Goal: Browse casually: Explore the website without a specific task or goal

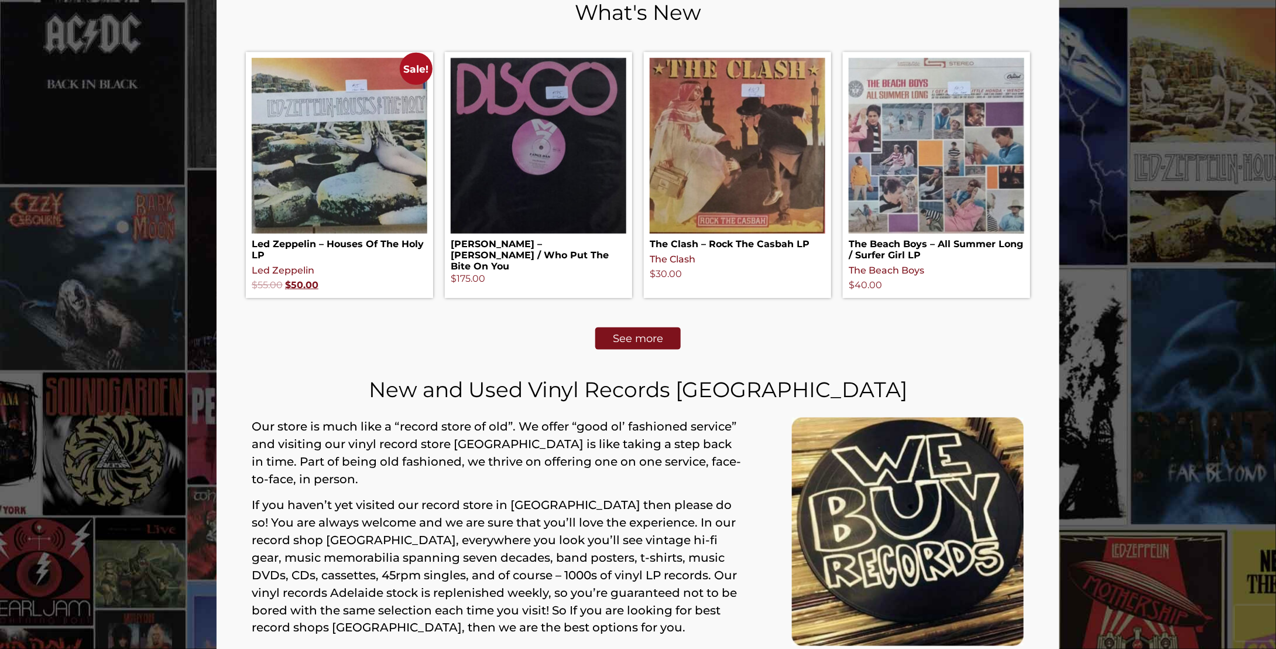
scroll to position [483, 0]
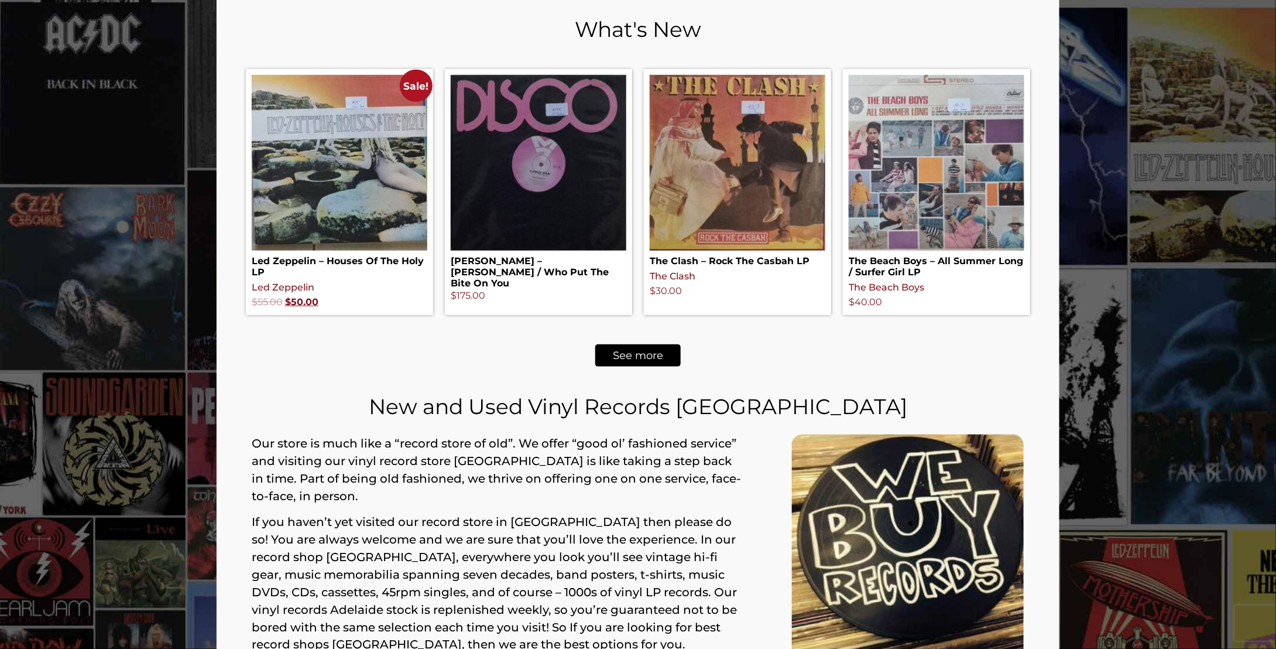
click at [642, 351] on span "See more" at bounding box center [638, 355] width 50 height 11
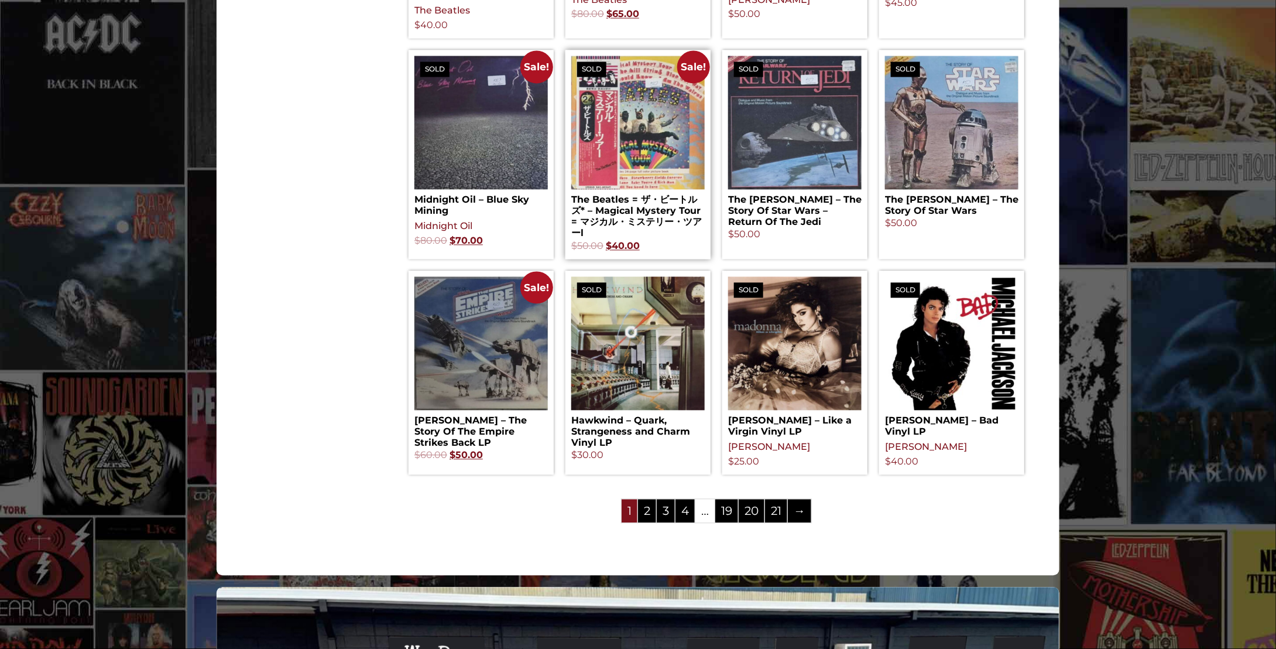
scroll to position [1112, 0]
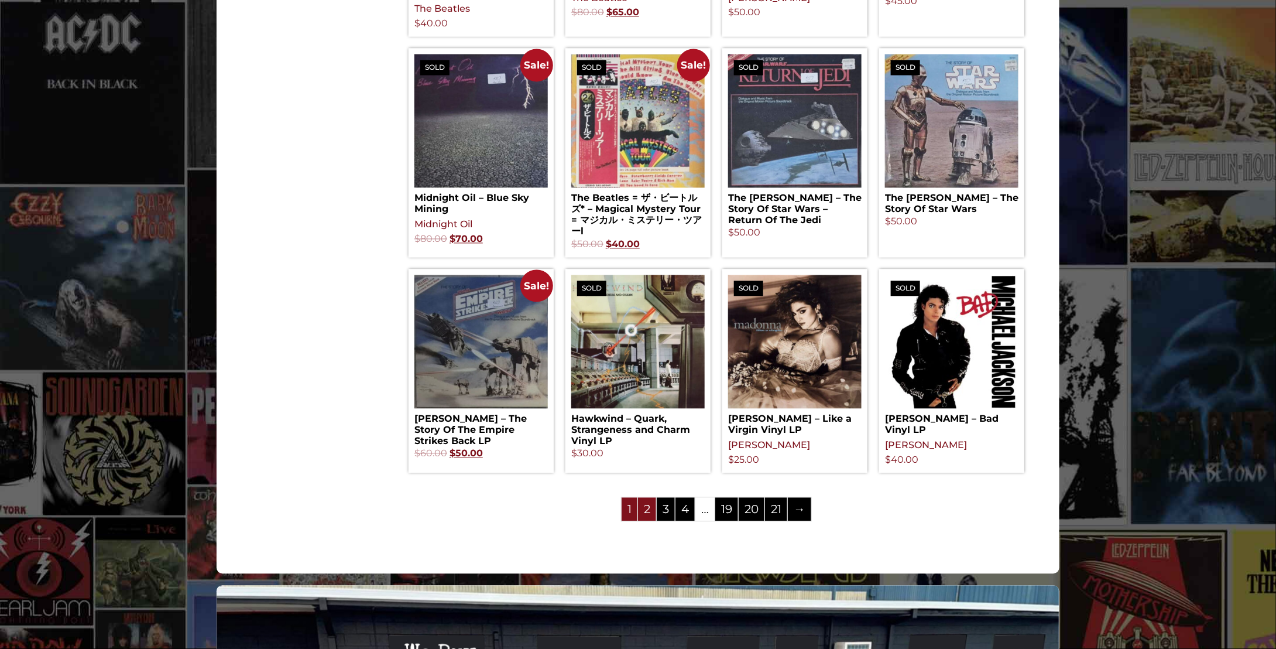
click at [650, 518] on link "2" at bounding box center [647, 509] width 18 height 23
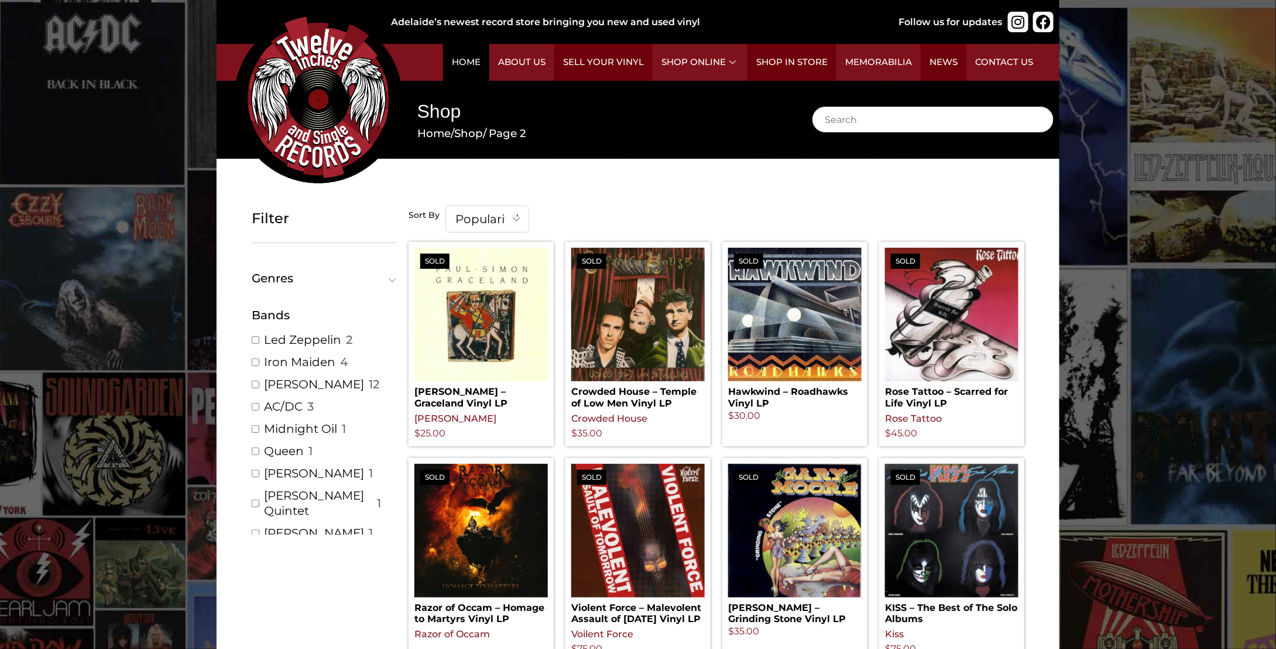
click at [467, 58] on link "Home" at bounding box center [466, 62] width 46 height 37
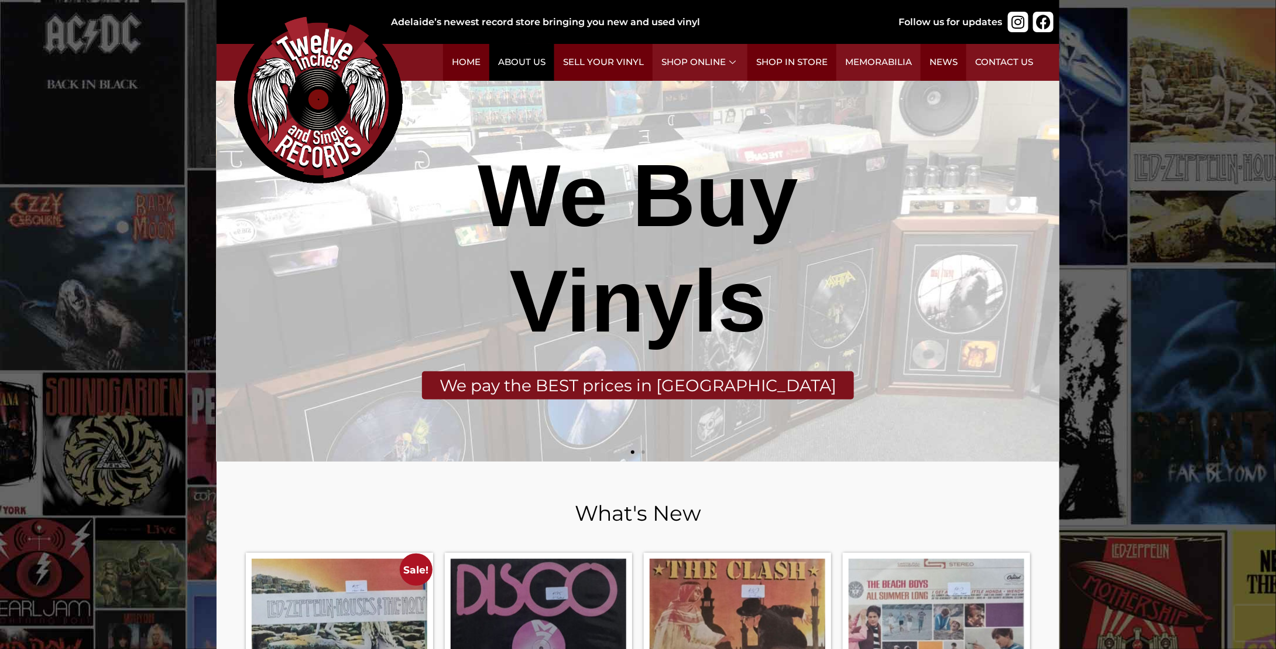
click at [520, 60] on link "About Us" at bounding box center [521, 62] width 65 height 37
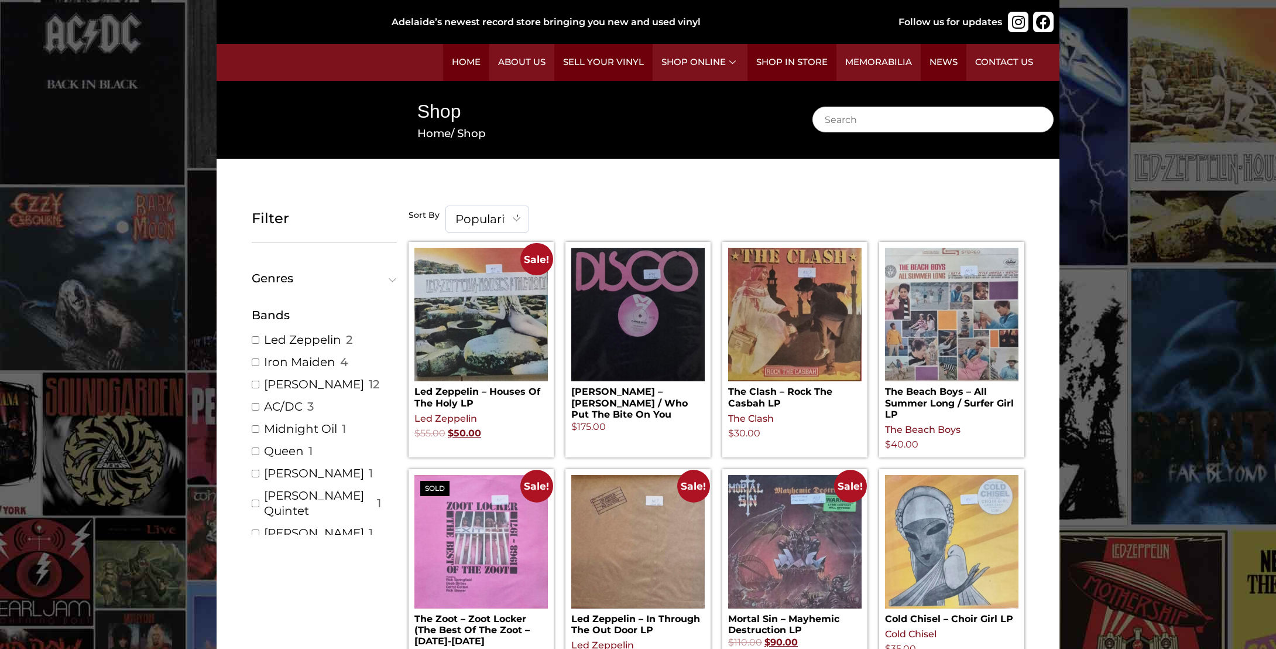
scroll to position [1112, 0]
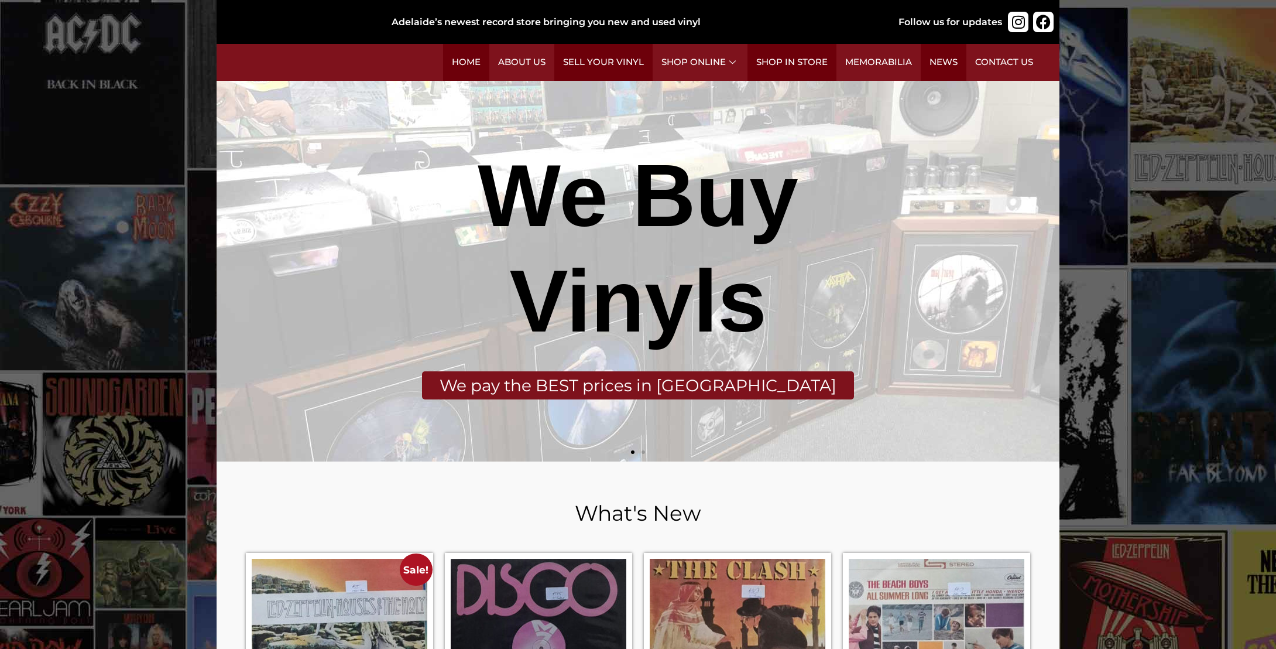
scroll to position [483, 0]
